Goal: Information Seeking & Learning: Compare options

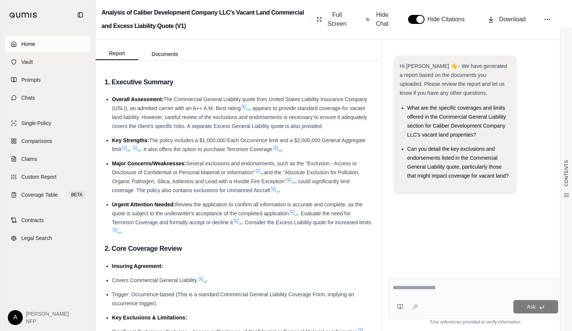
click at [22, 40] on span "Home" at bounding box center [28, 43] width 14 height 7
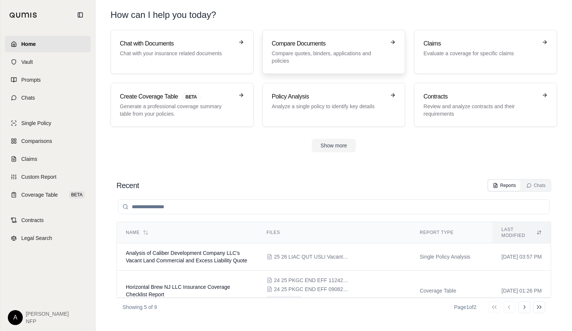
click at [335, 50] on p "Compare quotes, binders, applications and policies" at bounding box center [329, 57] width 114 height 15
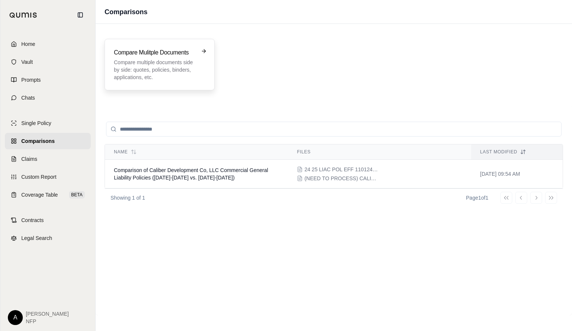
click at [170, 51] on h3 "Compare Mulitple Documents" at bounding box center [154, 52] width 81 height 9
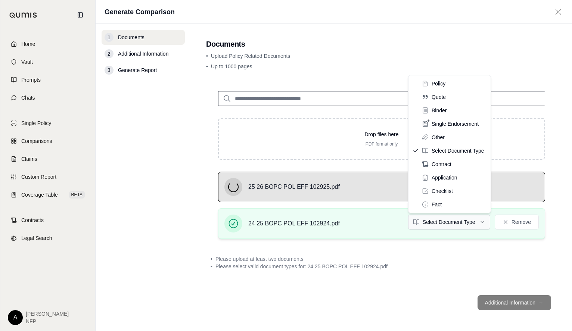
click at [460, 216] on html "Home Vault Prompts Chats Single Policy Comparisons Claims Custom Report Coverag…" at bounding box center [286, 165] width 572 height 331
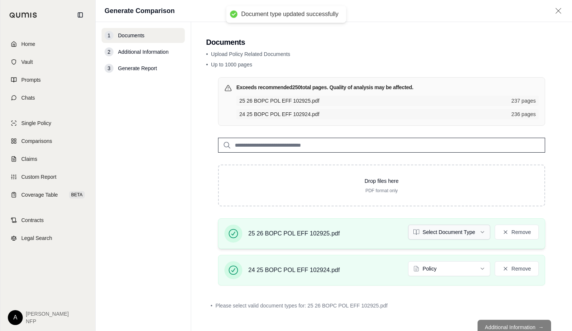
click at [451, 227] on html "Document type updated successfully Home Vault Prompts Chats Single Policy Compa…" at bounding box center [286, 165] width 572 height 331
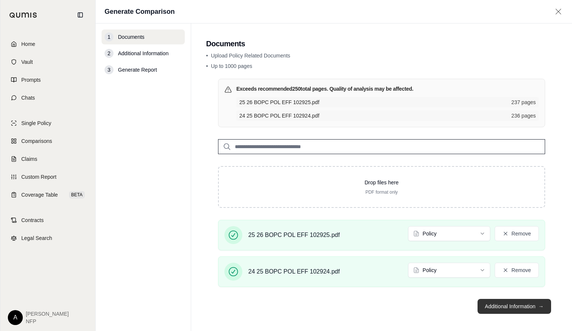
click at [506, 305] on button "Additional Information →" at bounding box center [513, 306] width 73 height 15
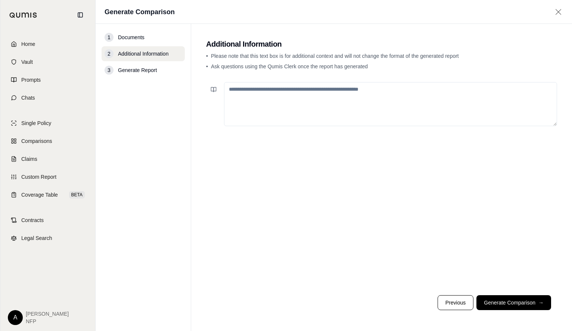
click at [368, 97] on textarea at bounding box center [390, 104] width 333 height 44
click at [210, 90] on button at bounding box center [213, 89] width 15 height 15
click at [281, 269] on div at bounding box center [381, 184] width 351 height 210
click at [527, 301] on button "Generate Comparison →" at bounding box center [513, 302] width 75 height 15
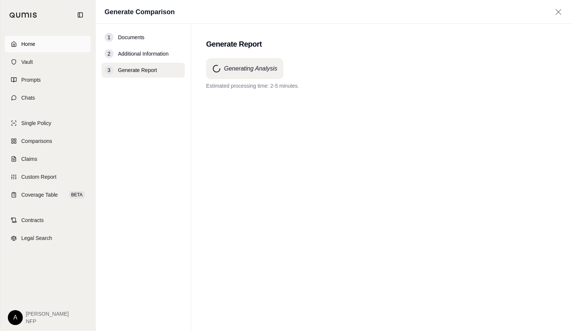
click at [35, 46] on span "Home" at bounding box center [28, 43] width 14 height 7
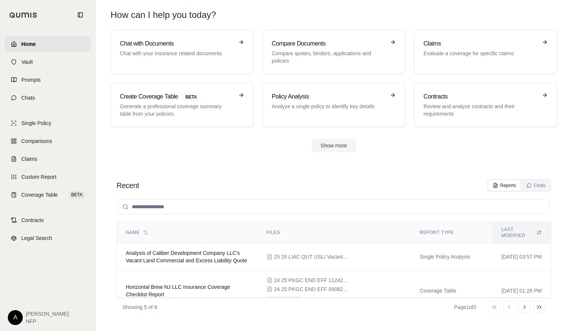
click at [330, 138] on div "Chat with Documents Chat with your insurance related documents Compare Document…" at bounding box center [333, 91] width 470 height 122
click at [328, 145] on button "Show more" at bounding box center [334, 145] width 44 height 13
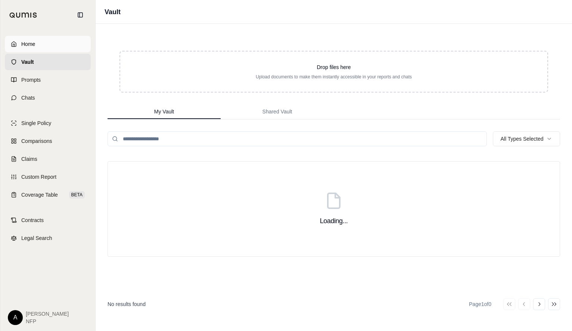
click at [24, 43] on span "Home" at bounding box center [28, 43] width 14 height 7
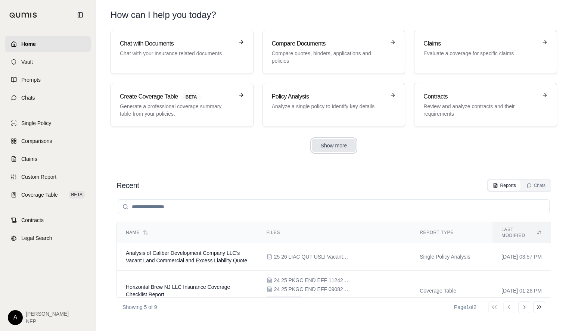
click at [337, 149] on button "Show more" at bounding box center [334, 145] width 44 height 13
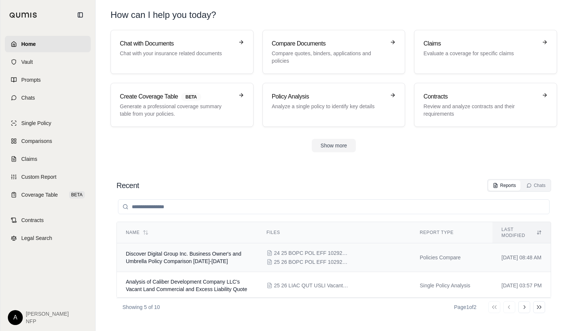
click at [201, 252] on td "Discover Digital Group Inc. Business Owner's and Umbrella Policy Comparison [DA…" at bounding box center [187, 257] width 141 height 29
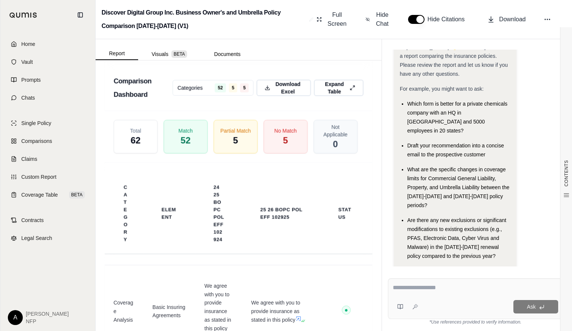
scroll to position [1484, 0]
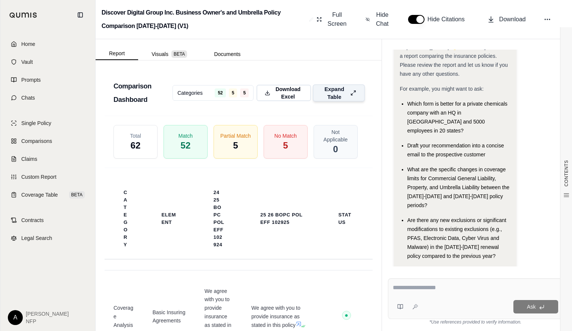
click at [337, 100] on span "Expand Table" at bounding box center [334, 93] width 26 height 16
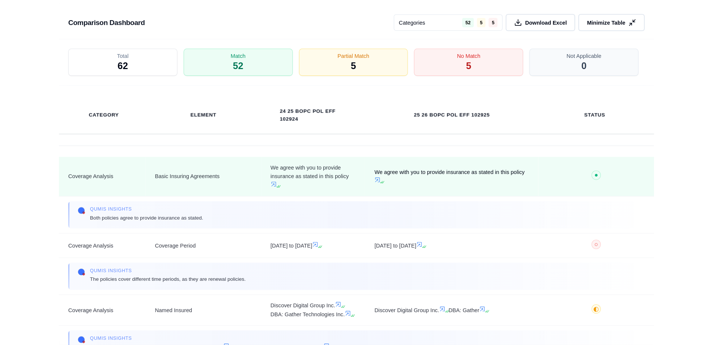
scroll to position [1226, 0]
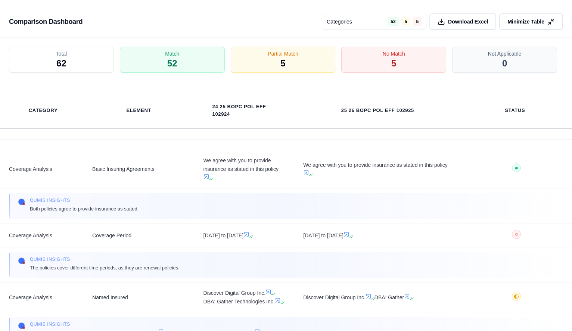
click at [51, 61] on div "Total 62" at bounding box center [61, 60] width 105 height 26
click at [180, 56] on div "Match 52" at bounding box center [172, 60] width 110 height 28
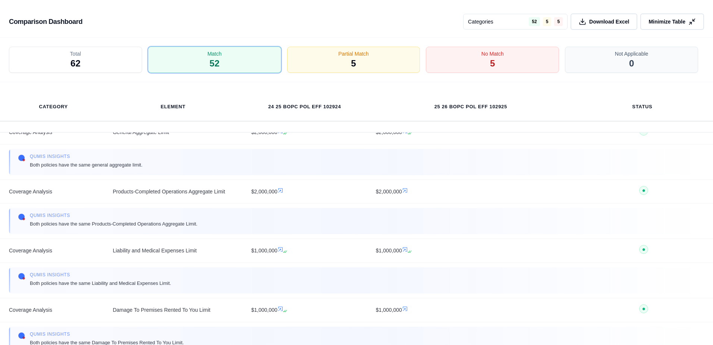
scroll to position [93, 0]
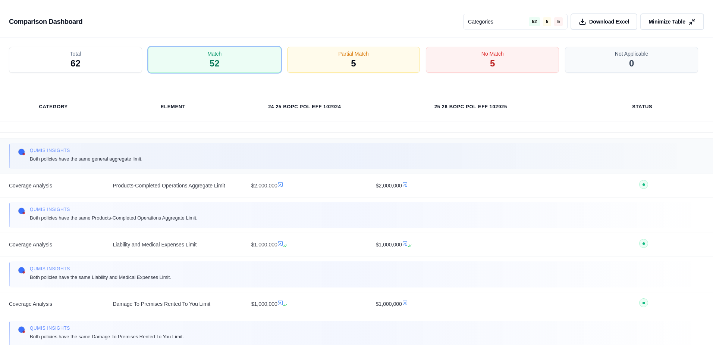
click at [571, 172] on td "Qumis INSIGHTS Both policies have the same general aggregate limit." at bounding box center [356, 155] width 713 height 35
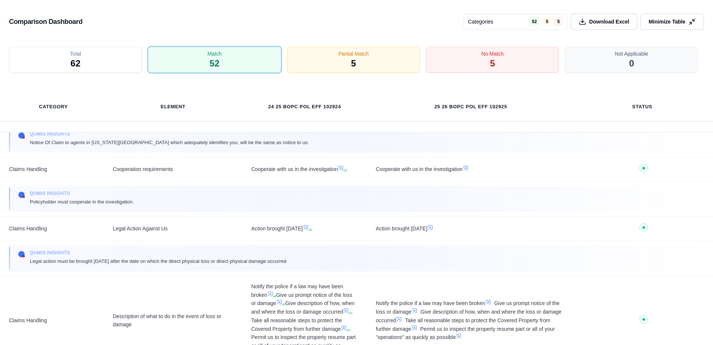
scroll to position [2930, 0]
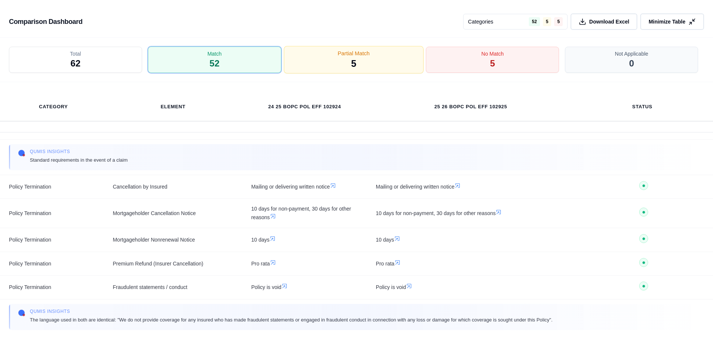
click at [367, 68] on div "Partial Match 5" at bounding box center [354, 60] width 140 height 28
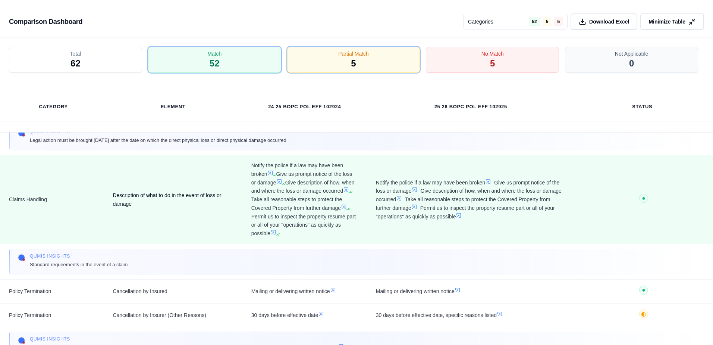
scroll to position [2893, 0]
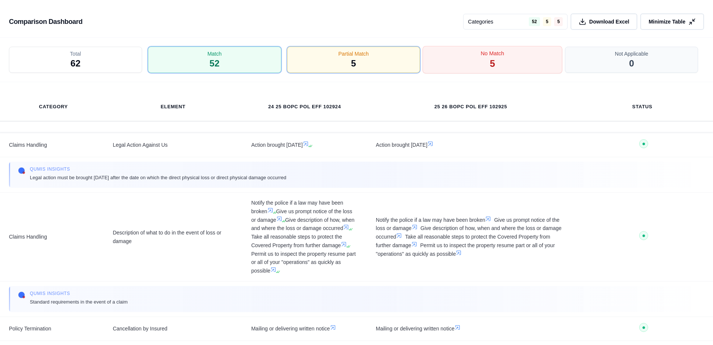
click at [448, 62] on div "No Match 5" at bounding box center [493, 60] width 140 height 28
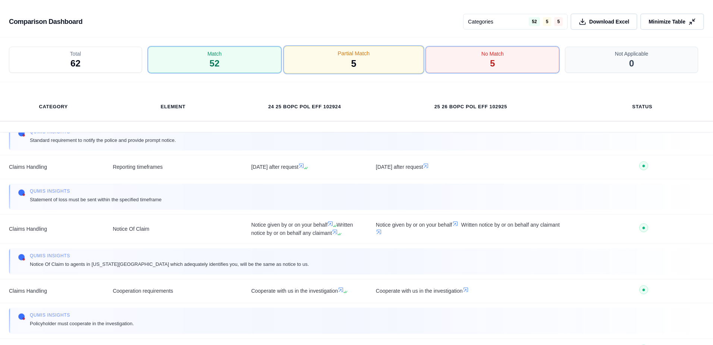
click at [397, 59] on div "Partial Match 5" at bounding box center [354, 60] width 140 height 28
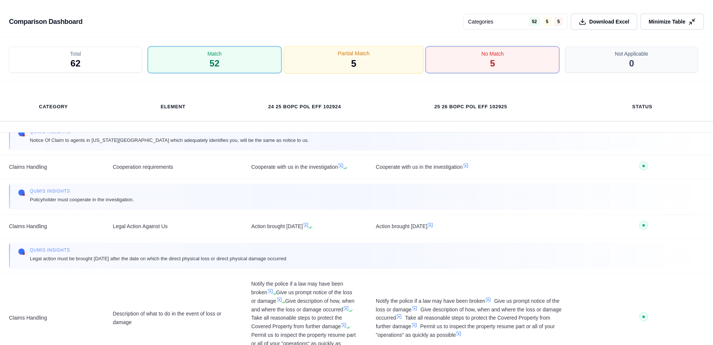
click at [391, 59] on div "Partial Match 5" at bounding box center [354, 60] width 140 height 28
click at [373, 65] on div "Partial Match 5" at bounding box center [354, 60] width 140 height 28
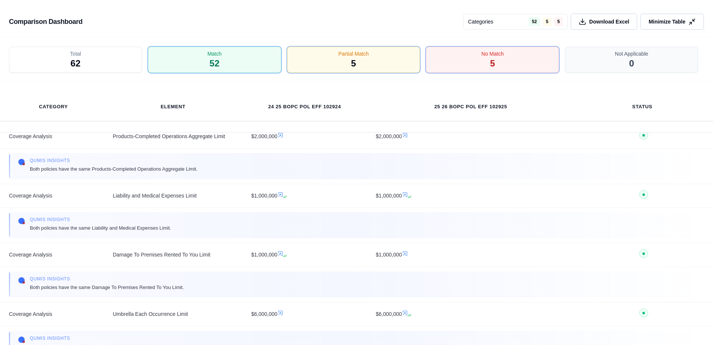
scroll to position [0, 0]
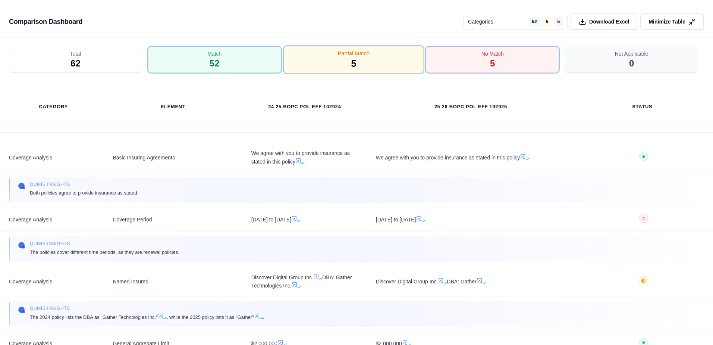
click at [355, 54] on span "Partial Match" at bounding box center [354, 54] width 32 height 8
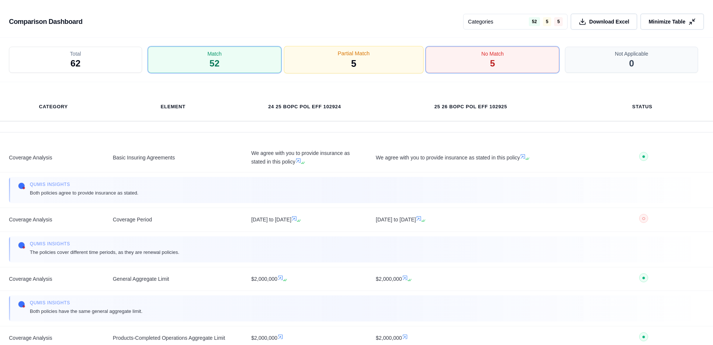
click at [358, 59] on div "Partial Match 5" at bounding box center [354, 60] width 140 height 28
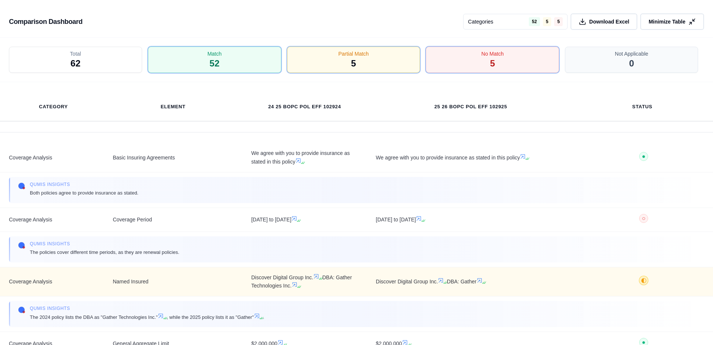
drag, startPoint x: 645, startPoint y: 276, endPoint x: 642, endPoint y: 279, distance: 4.4
click at [571, 276] on button "◐ P" at bounding box center [643, 282] width 9 height 12
click at [571, 282] on span "◐" at bounding box center [643, 280] width 5 height 6
click at [571, 280] on span "◐ P" at bounding box center [644, 282] width 120 height 12
click at [427, 273] on td "Discover Digital Group Inc. DBA: Gather" at bounding box center [471, 281] width 208 height 29
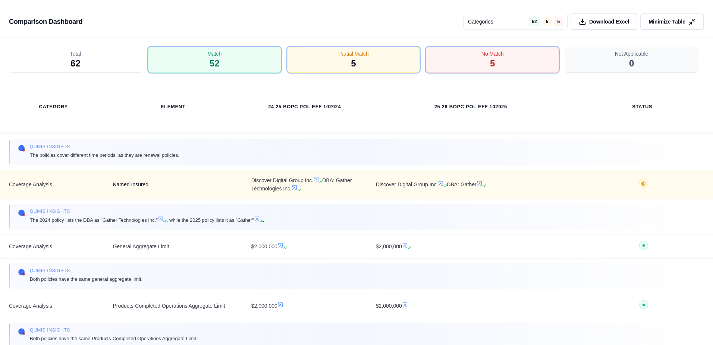
scroll to position [82, 0]
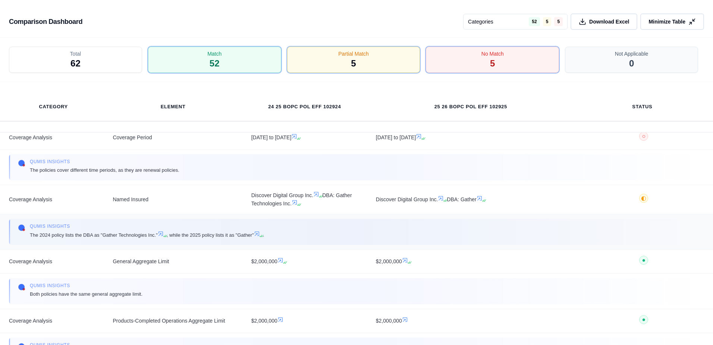
click at [258, 233] on icon at bounding box center [257, 234] width 6 height 6
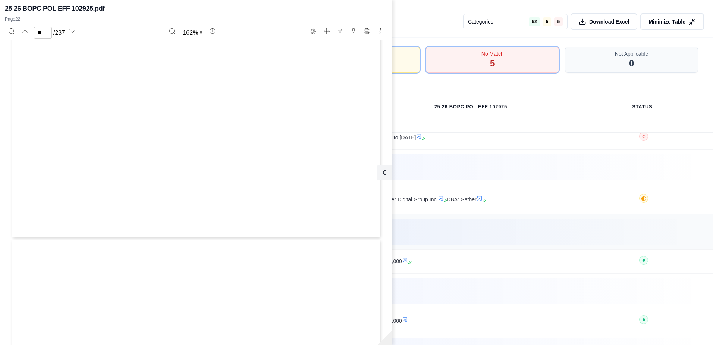
type input "**"
click at [460, 168] on div "Qumis INSIGHTS The policies cover different time periods, as they are renewal p…" at bounding box center [356, 167] width 677 height 17
click at [383, 171] on icon at bounding box center [383, 172] width 2 height 4
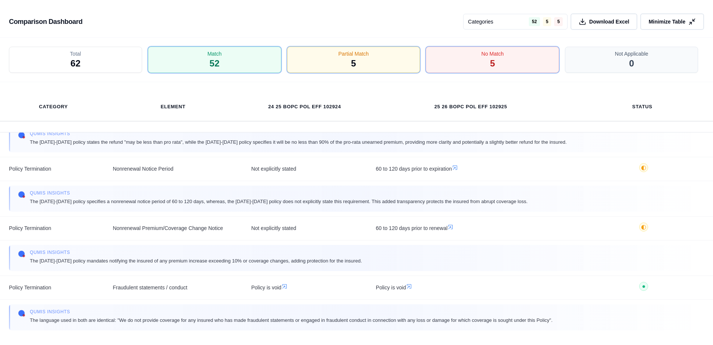
scroll to position [3555, 0]
click at [499, 53] on span "No Match" at bounding box center [493, 54] width 24 height 8
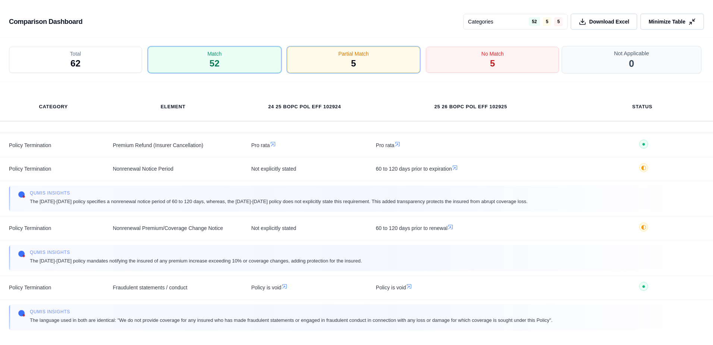
scroll to position [3232, 0]
click at [571, 20] on span "Minimize Table" at bounding box center [667, 22] width 38 height 8
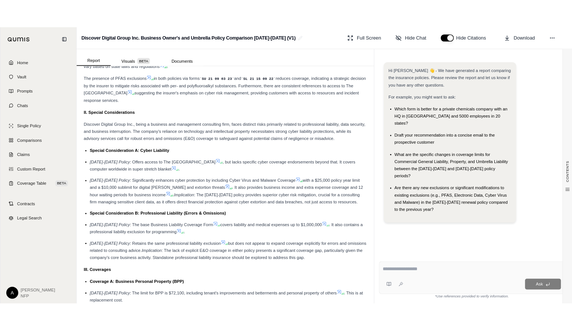
scroll to position [0, 0]
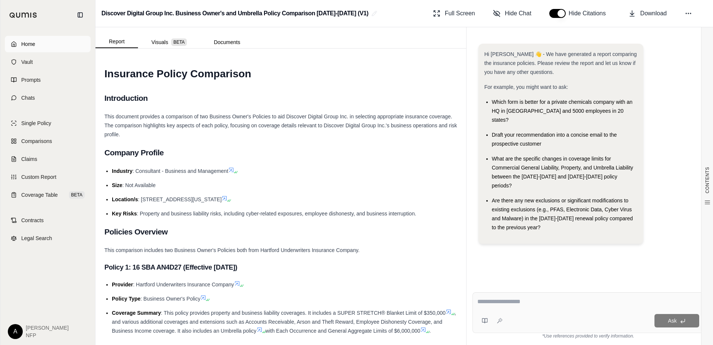
click at [37, 44] on link "Home" at bounding box center [48, 44] width 86 height 16
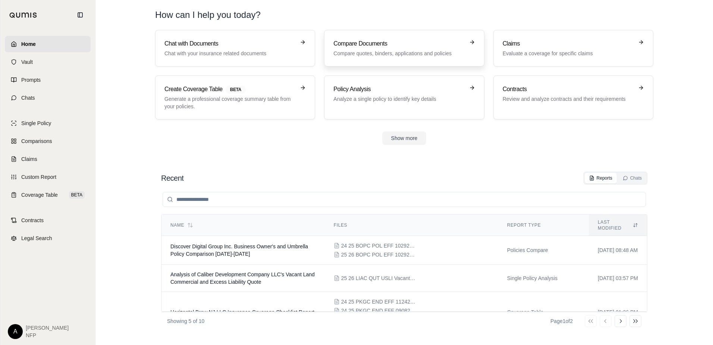
click at [368, 53] on p "Compare quotes, binders, applications and policies" at bounding box center [399, 53] width 131 height 7
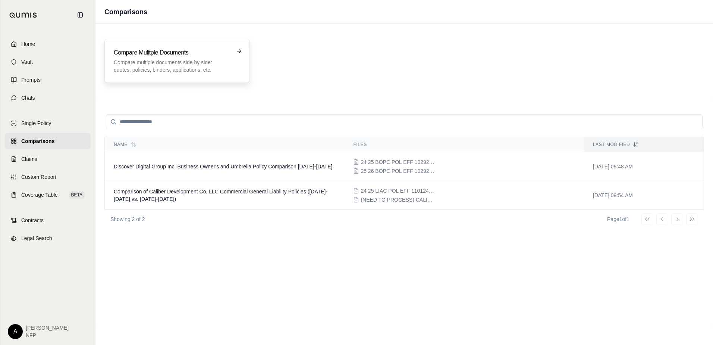
click at [194, 70] on p "Compare multiple documents side by side: quotes, policies, binders, application…" at bounding box center [172, 66] width 116 height 15
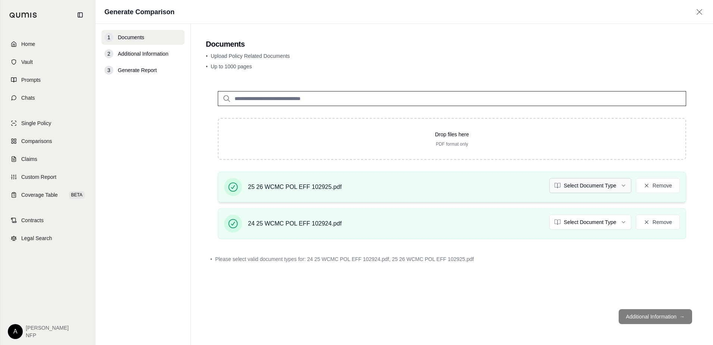
click at [571, 185] on html "Home Vault Prompts Chats Single Policy Comparisons Claims Custom Report Coverag…" at bounding box center [356, 172] width 713 height 345
click at [571, 223] on html "Home Vault Prompts Chats Single Policy Comparisons Claims Custom Report Coverag…" at bounding box center [356, 172] width 713 height 345
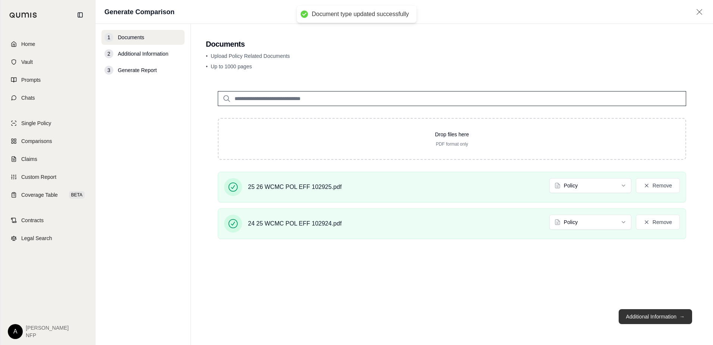
click at [571, 319] on button "Additional Information →" at bounding box center [655, 316] width 73 height 15
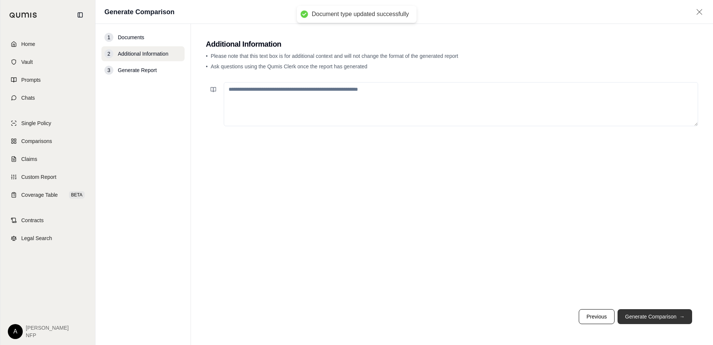
click at [571, 314] on button "Generate Comparison →" at bounding box center [655, 316] width 75 height 15
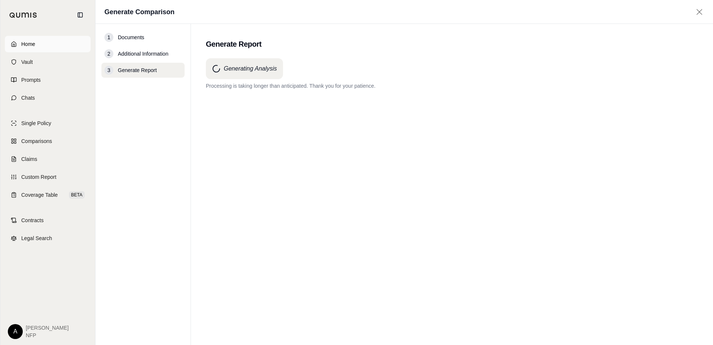
click at [48, 44] on link "Home" at bounding box center [48, 44] width 86 height 16
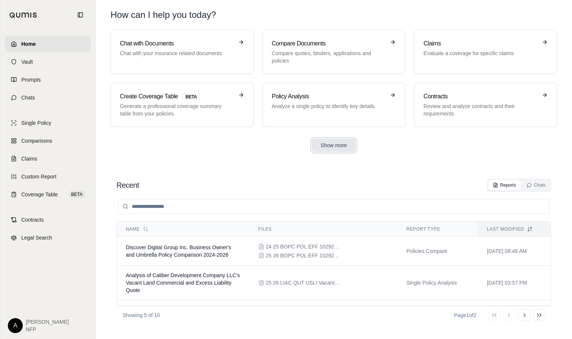
click at [343, 146] on button "Show more" at bounding box center [334, 145] width 44 height 13
click at [534, 187] on div "Chats" at bounding box center [535, 185] width 19 height 6
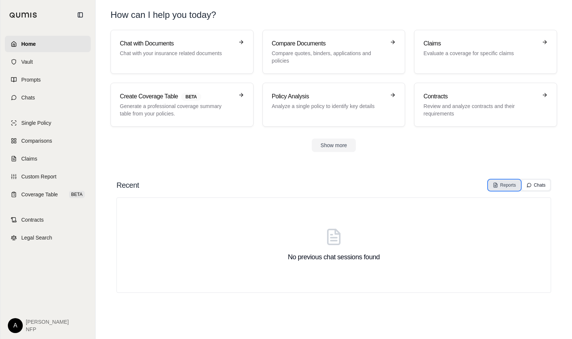
click at [497, 186] on icon at bounding box center [494, 185] width 3 height 4
